Goal: Check status

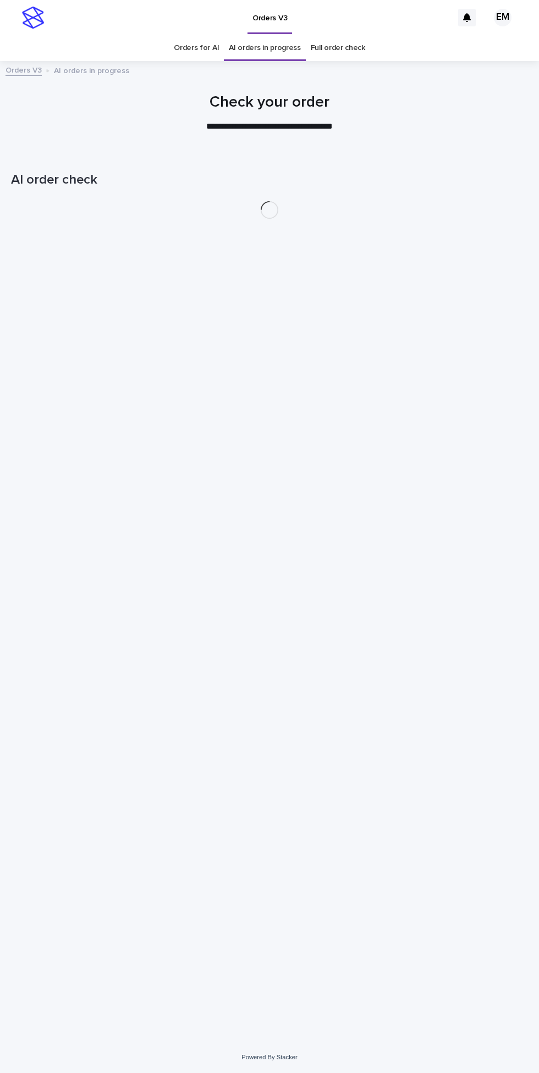
scroll to position [35, 0]
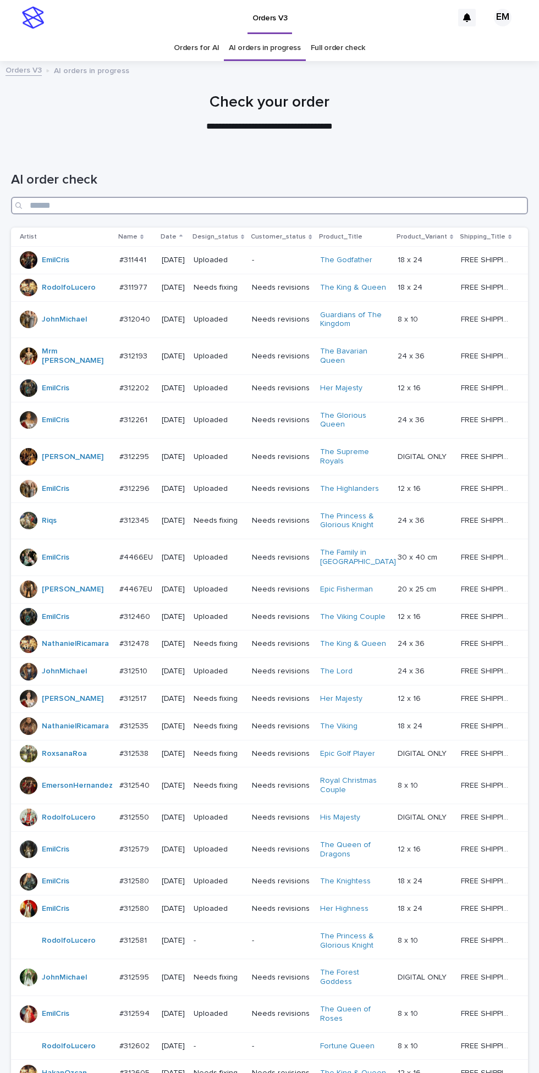
click at [405, 197] on input "Search" at bounding box center [269, 206] width 517 height 18
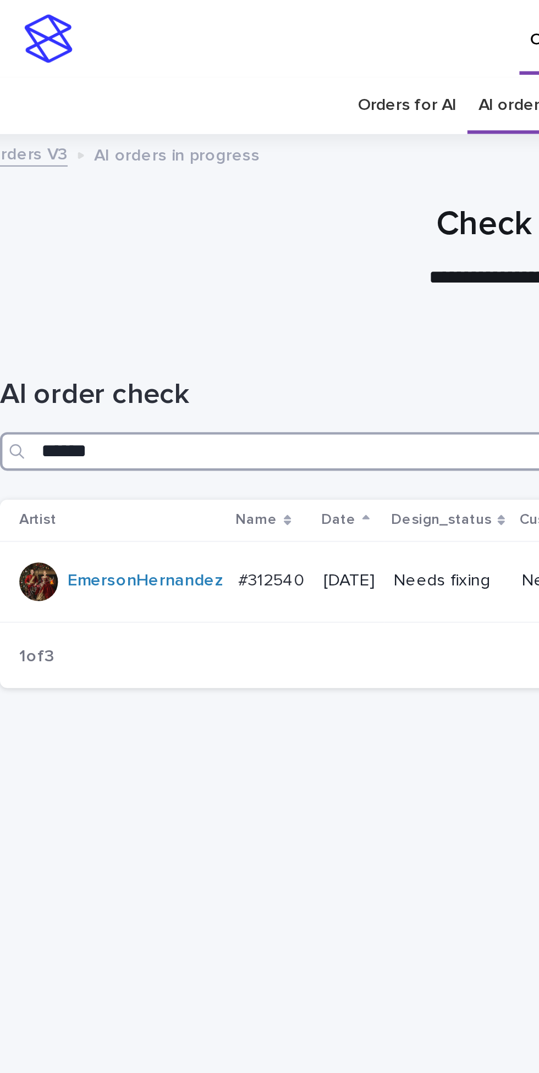
type input "*******"
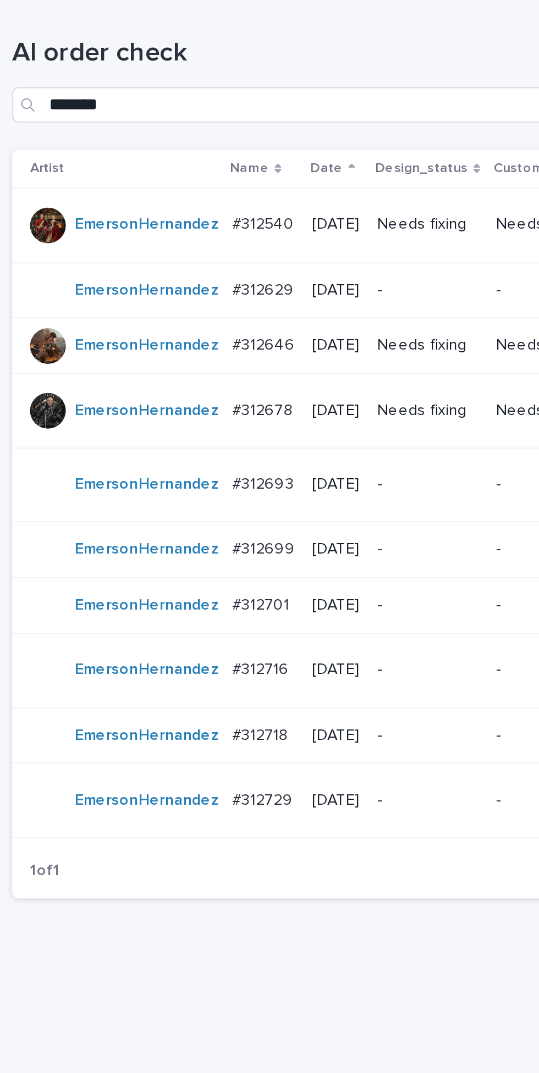
click at [182, 260] on p "[DATE]" at bounding box center [170, 264] width 23 height 9
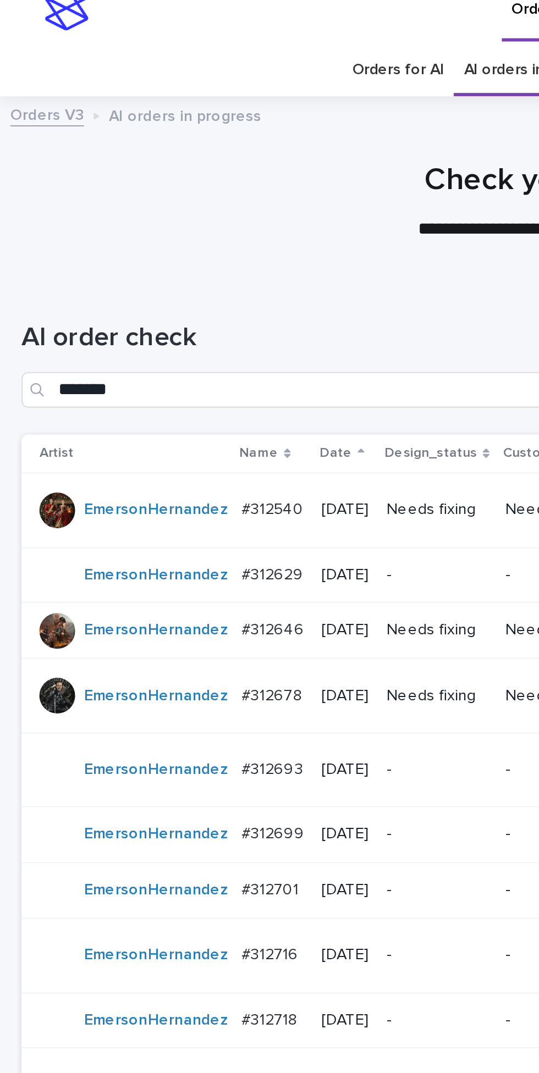
click at [199, 338] on td "Needs fixing" at bounding box center [215, 356] width 58 height 37
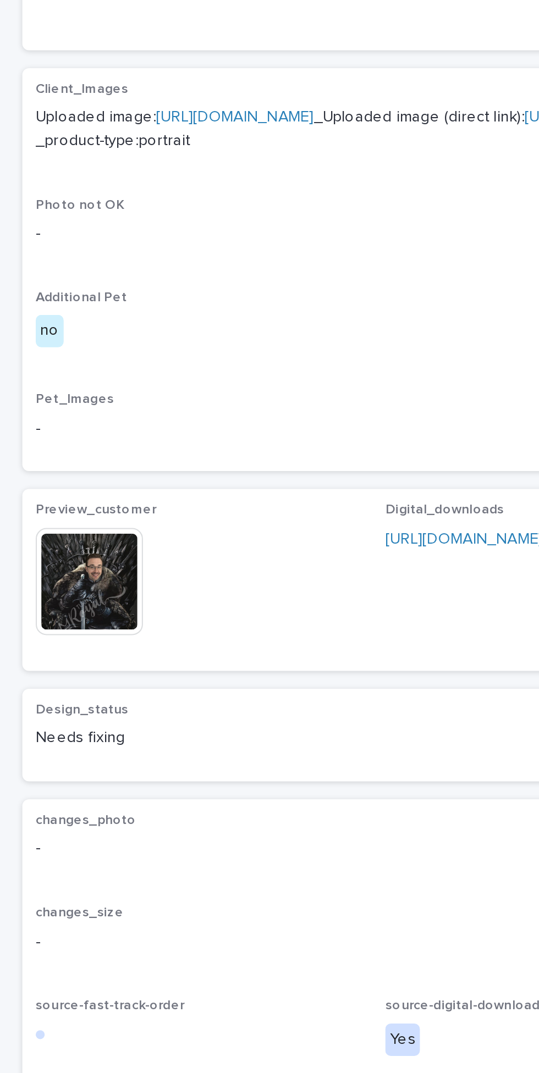
click at [51, 736] on img at bounding box center [44, 712] width 53 height 53
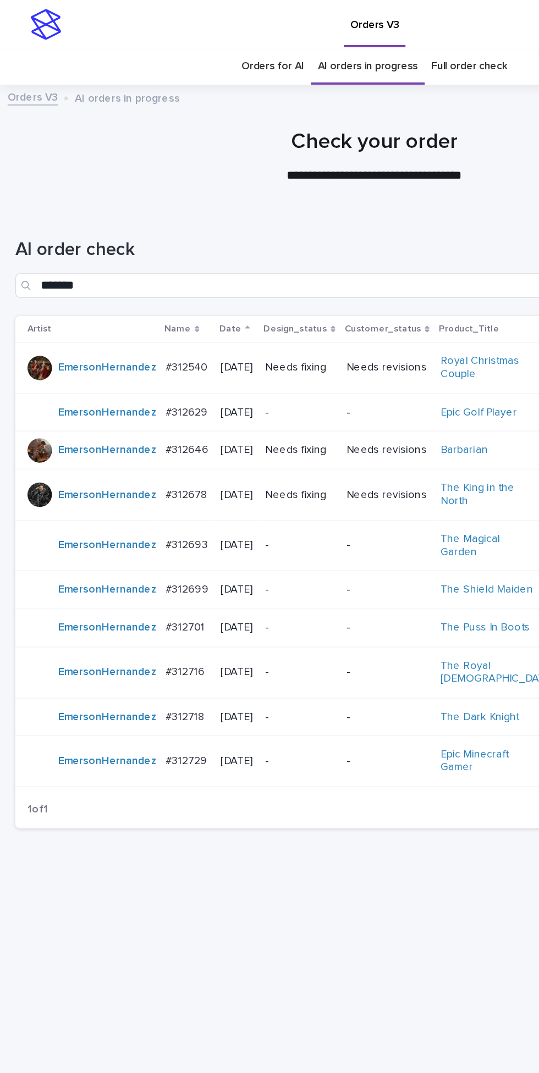
click at [286, 292] on p "-" at bounding box center [278, 296] width 59 height 9
